Goal: Information Seeking & Learning: Find specific fact

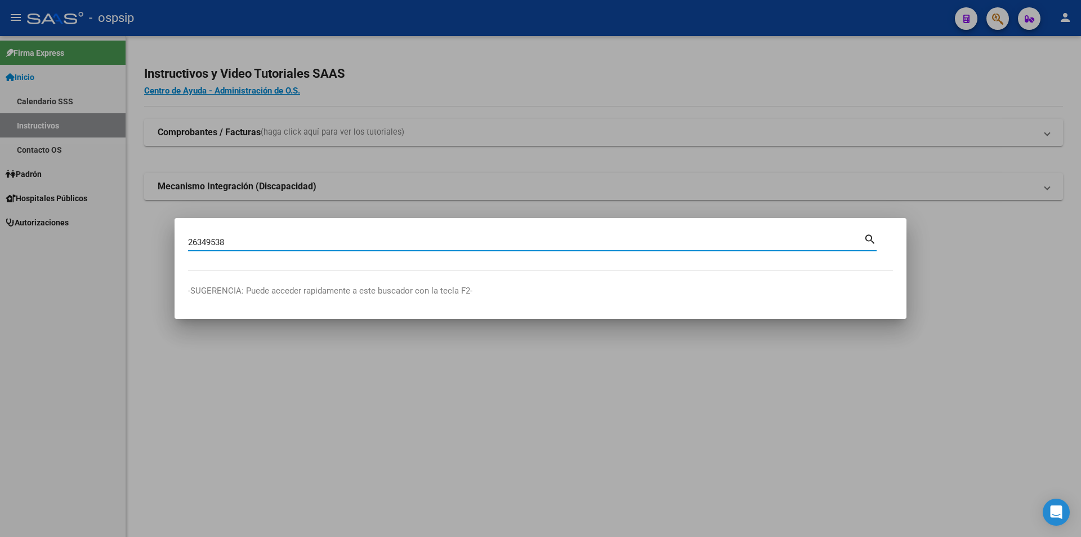
type input "26349538"
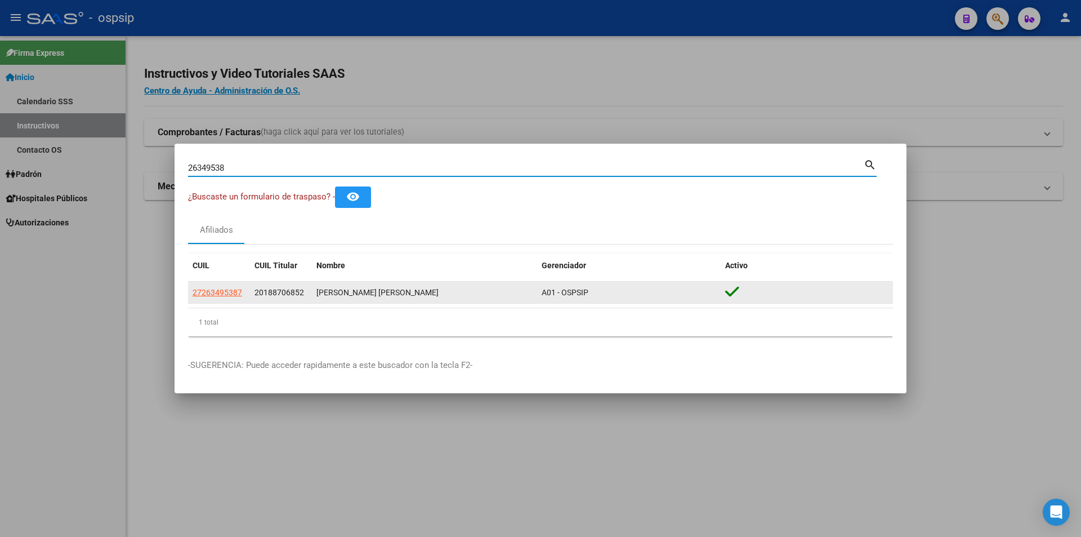
click at [213, 286] on app-link-go-to "27263495387" at bounding box center [218, 292] width 50 height 13
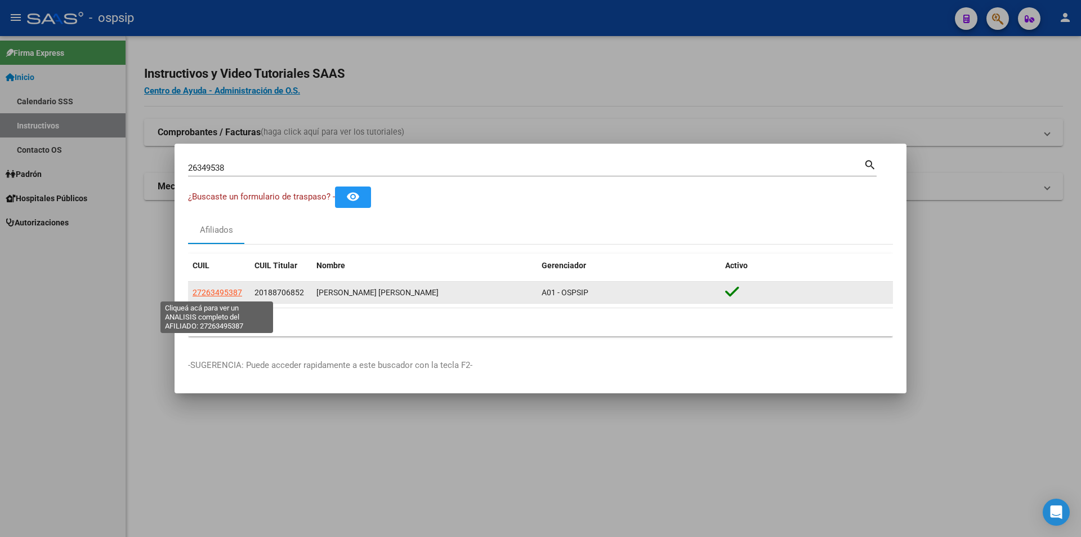
click at [212, 290] on span "27263495387" at bounding box center [218, 292] width 50 height 9
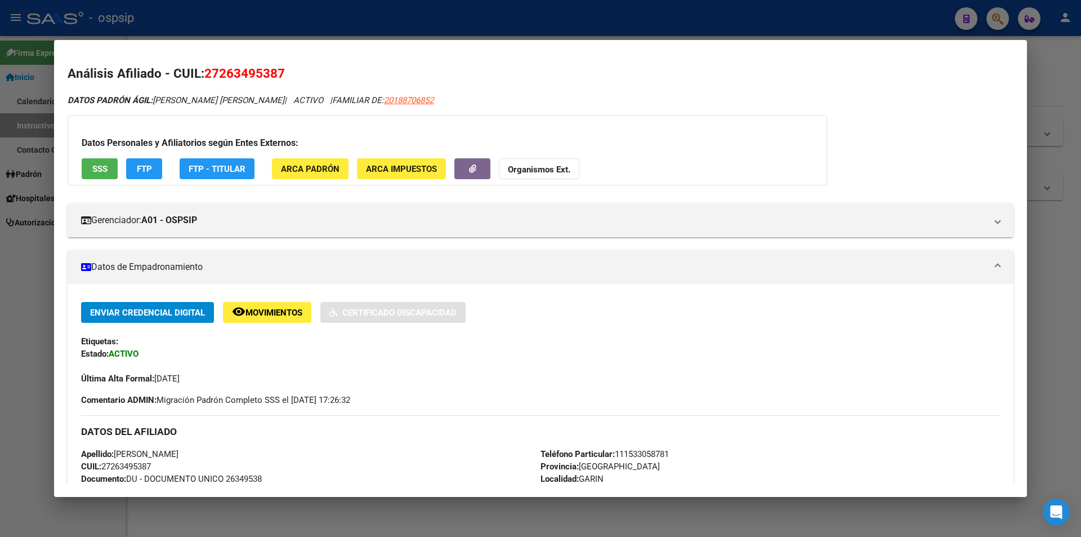
drag, startPoint x: 203, startPoint y: 323, endPoint x: 161, endPoint y: 328, distance: 42.1
click at [161, 328] on div "Enviar Credencial Digital remove_red_eye Movimientos Certificado Discapacidad E…" at bounding box center [540, 343] width 919 height 83
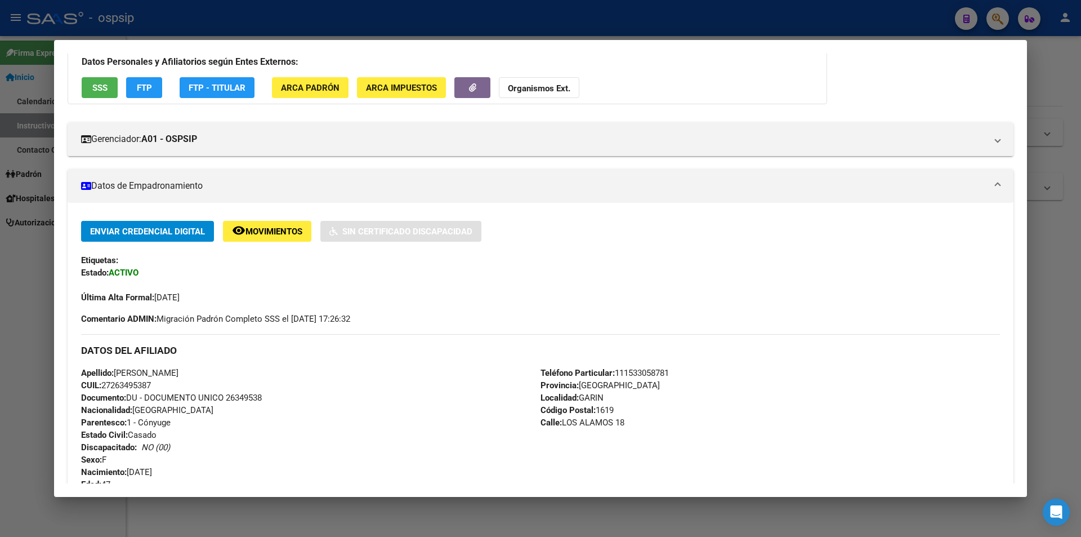
scroll to position [225, 0]
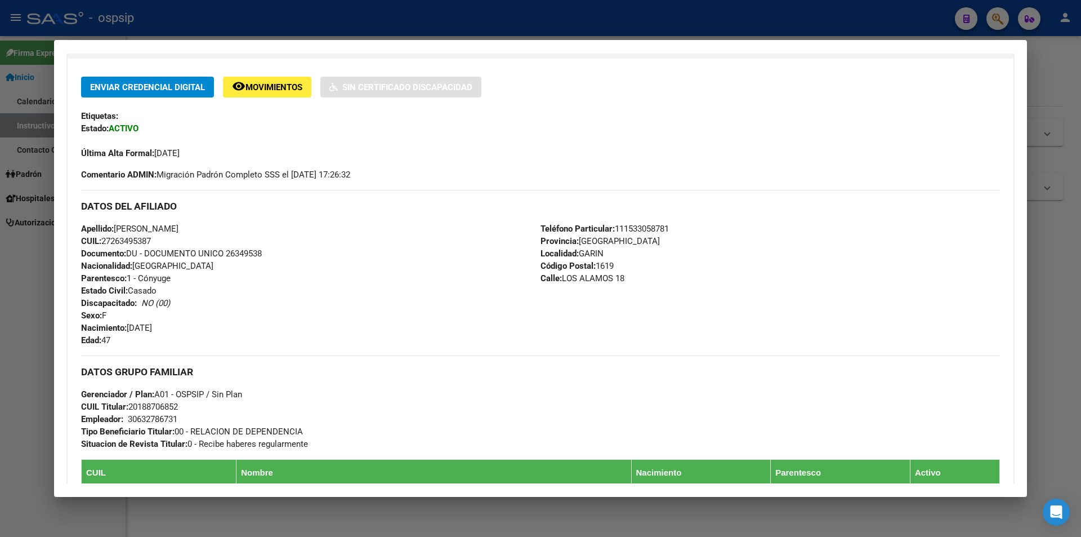
click at [240, 251] on span "Documento: DU - DOCUMENTO UNICO 26349538" at bounding box center [171, 253] width 181 height 10
copy span "26349538"
click at [253, 268] on div "Apellido: [PERSON_NAME] CUIL: 27263495387 Documento: DU - DOCUMENTO UNICO 26349…" at bounding box center [311, 284] width 460 height 124
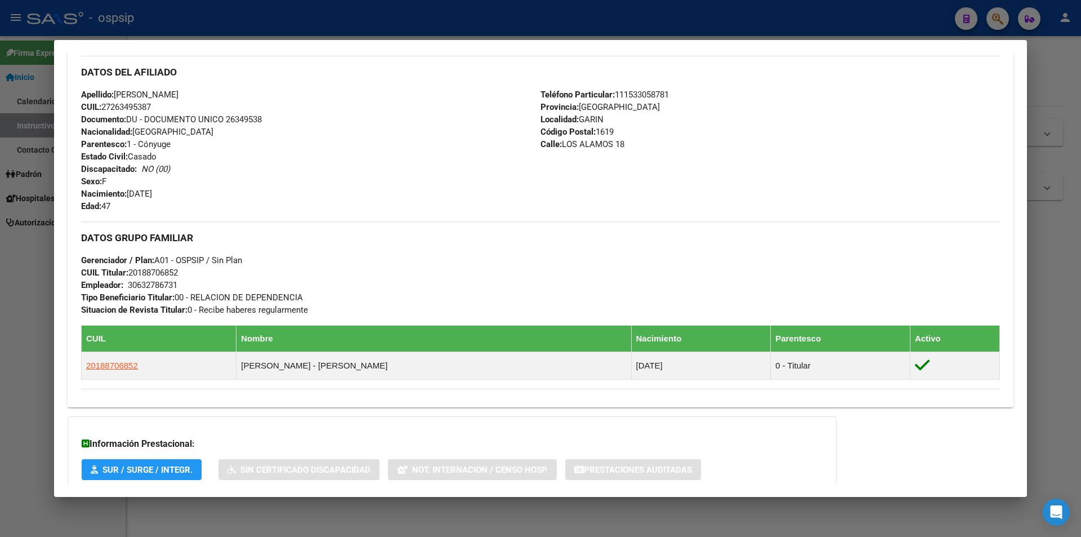
scroll to position [458, 0]
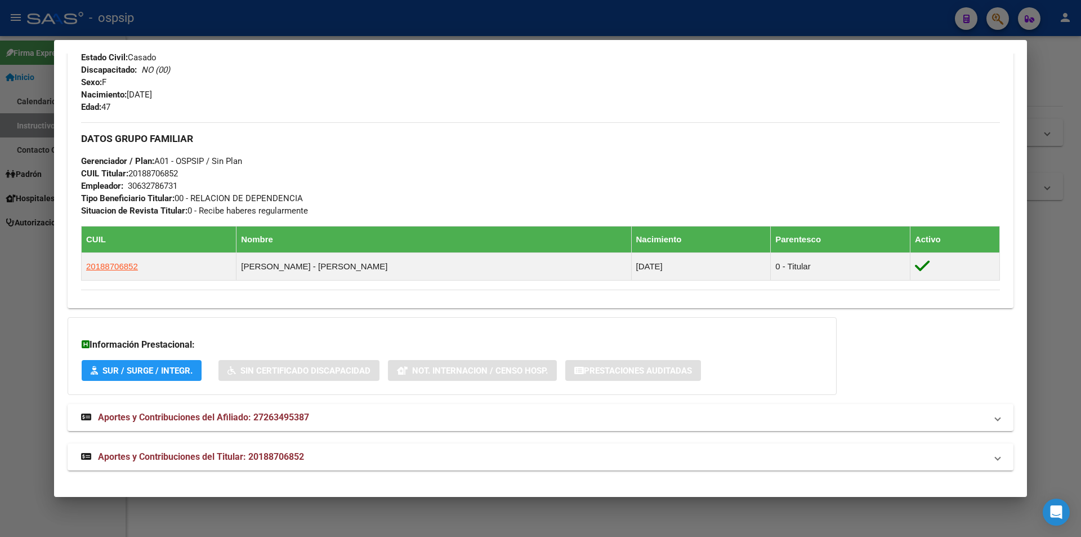
click at [230, 442] on div "DATOS PADRÓN ÁGIL: [PERSON_NAME] [PERSON_NAME] | ACTIVO | FAMILIAR DE: 20188706…" at bounding box center [541, 53] width 946 height 835
click at [227, 451] on strong "Aportes y Contribuciones del Titular: 20188706852" at bounding box center [192, 457] width 223 height 14
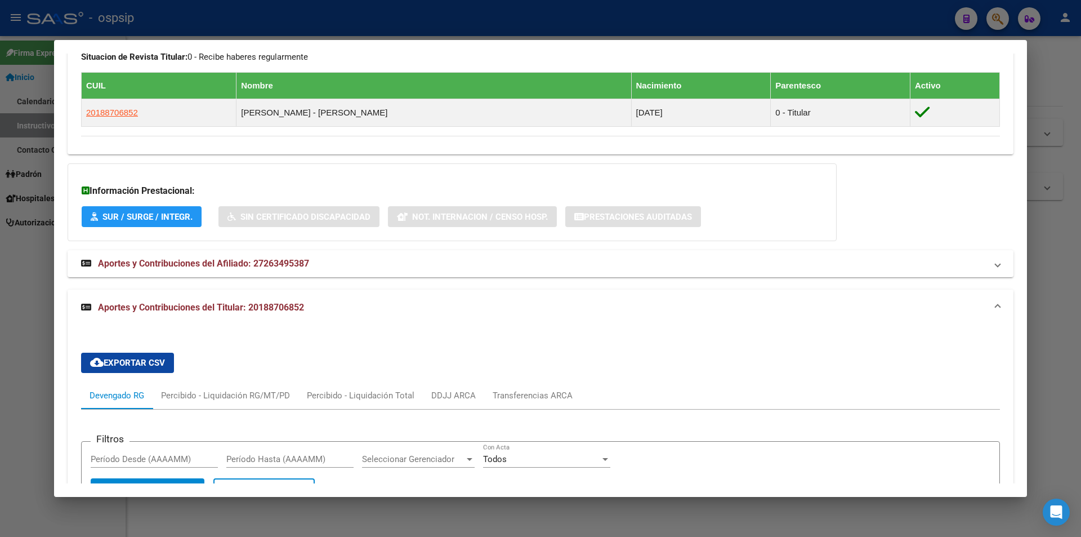
scroll to position [637, 0]
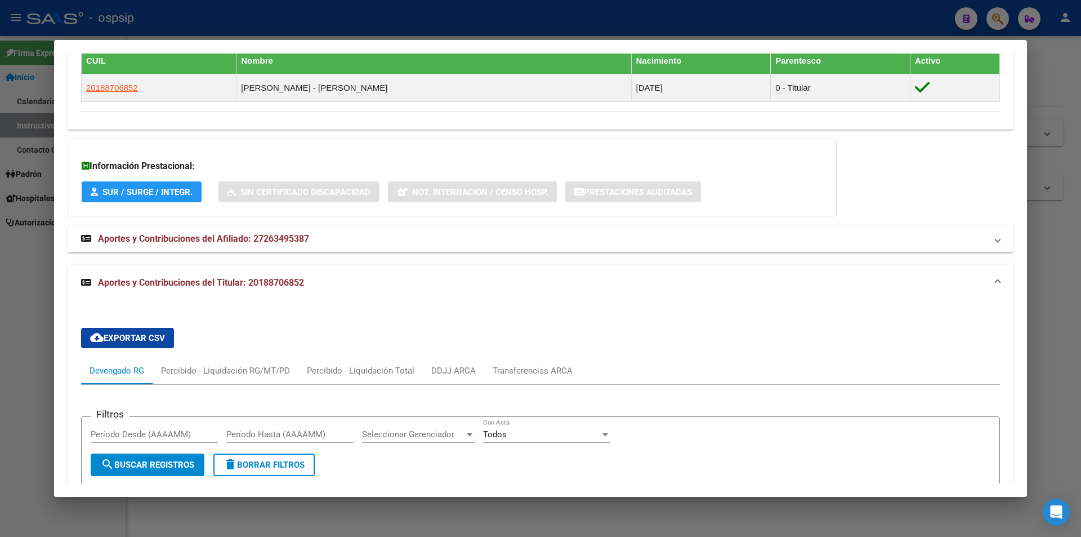
drag, startPoint x: 448, startPoint y: 385, endPoint x: 449, endPoint y: 378, distance: 6.9
click at [449, 376] on div "DDJJ ARCA" at bounding box center [453, 370] width 44 height 12
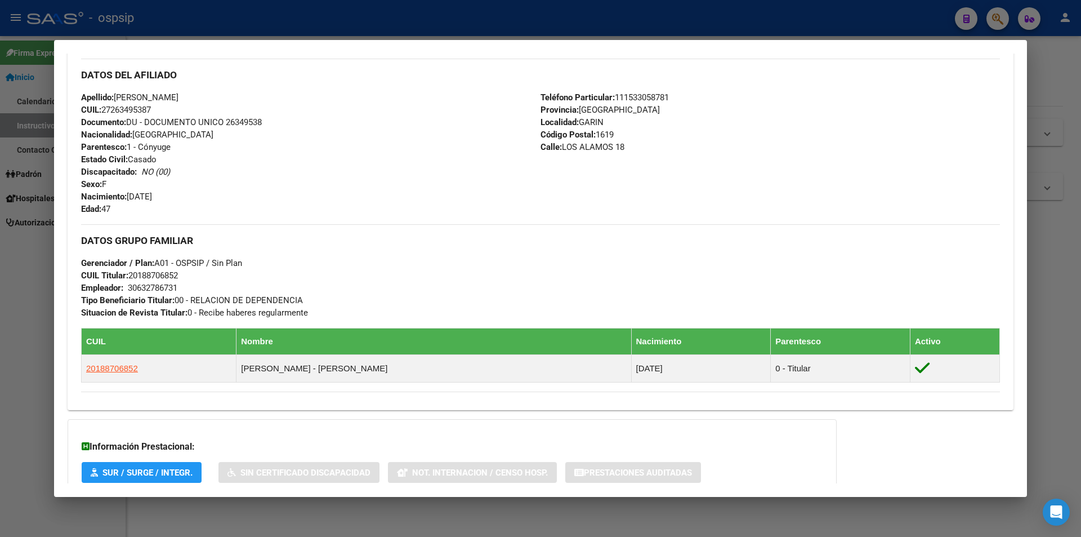
scroll to position [294, 0]
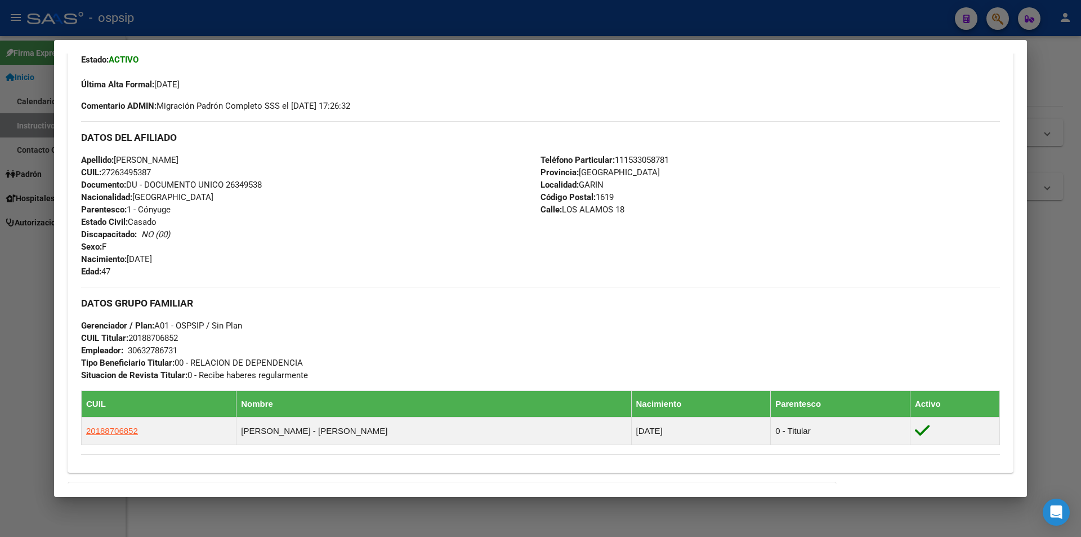
click at [234, 183] on span "Documento: DU - DOCUMENTO UNICO 26349538" at bounding box center [171, 185] width 181 height 10
copy span "26349538"
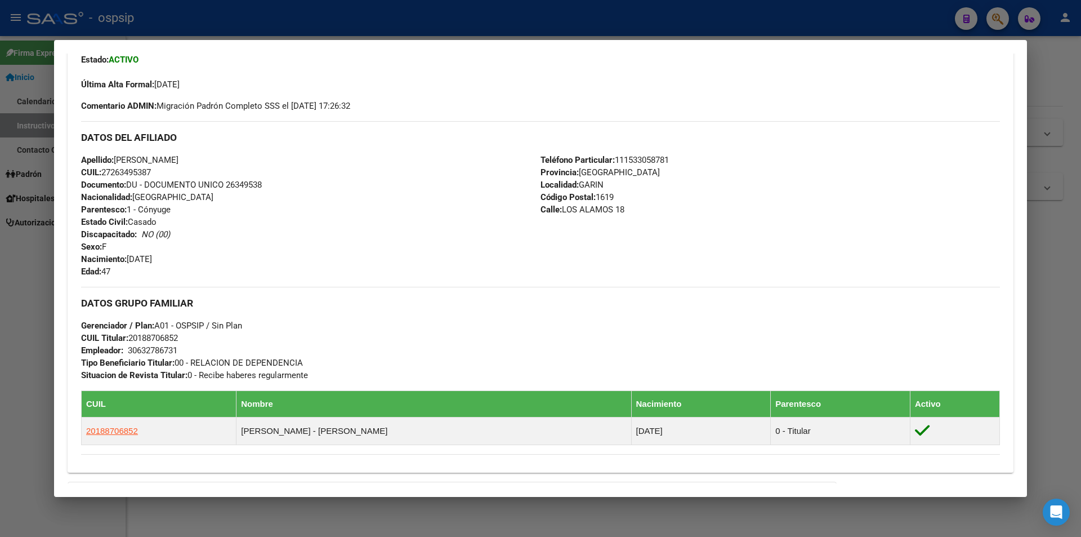
drag, startPoint x: 255, startPoint y: 195, endPoint x: 287, endPoint y: 165, distance: 44.2
click at [255, 197] on div "Apellido: [PERSON_NAME] CUIL: 27263495387 Documento: DU - DOCUMENTO UNICO 26349…" at bounding box center [311, 216] width 460 height 124
